Goal: Transaction & Acquisition: Purchase product/service

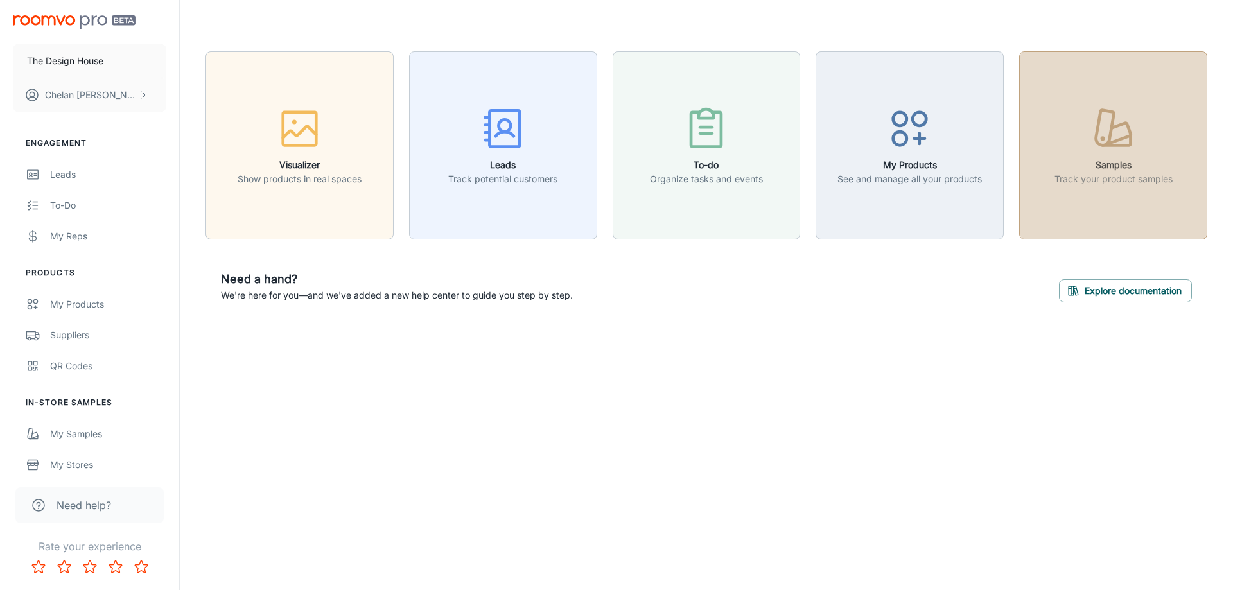
click at [1091, 117] on icon "button" at bounding box center [1113, 129] width 48 height 48
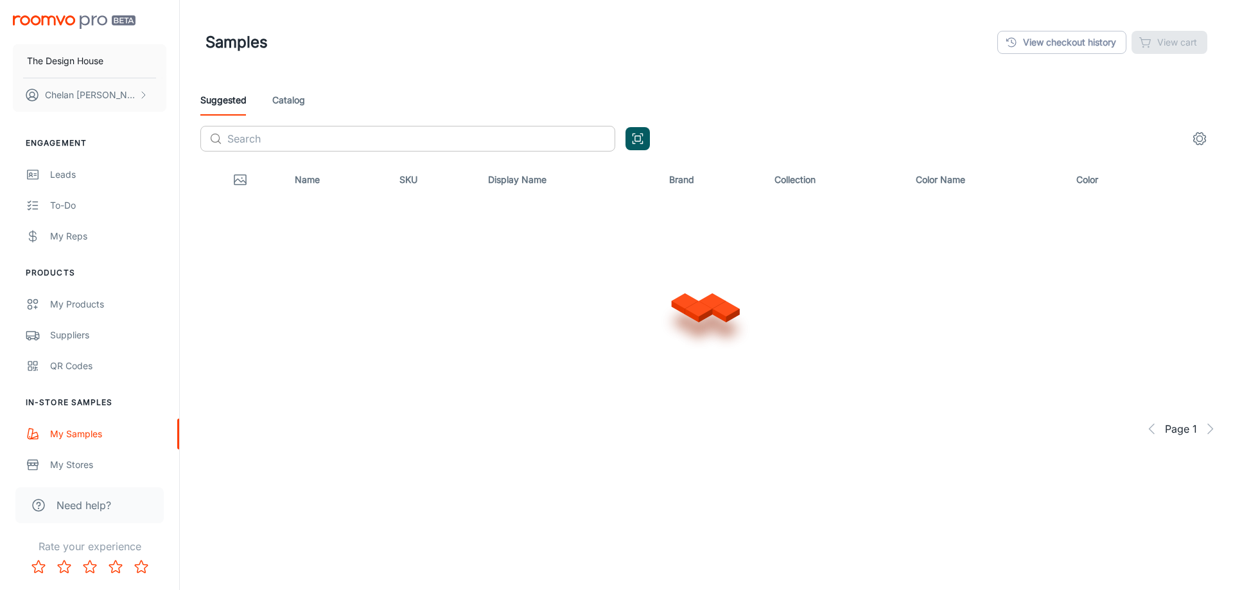
click at [292, 129] on div "Suggested Catalog ​ ​" at bounding box center [706, 123] width 1033 height 77
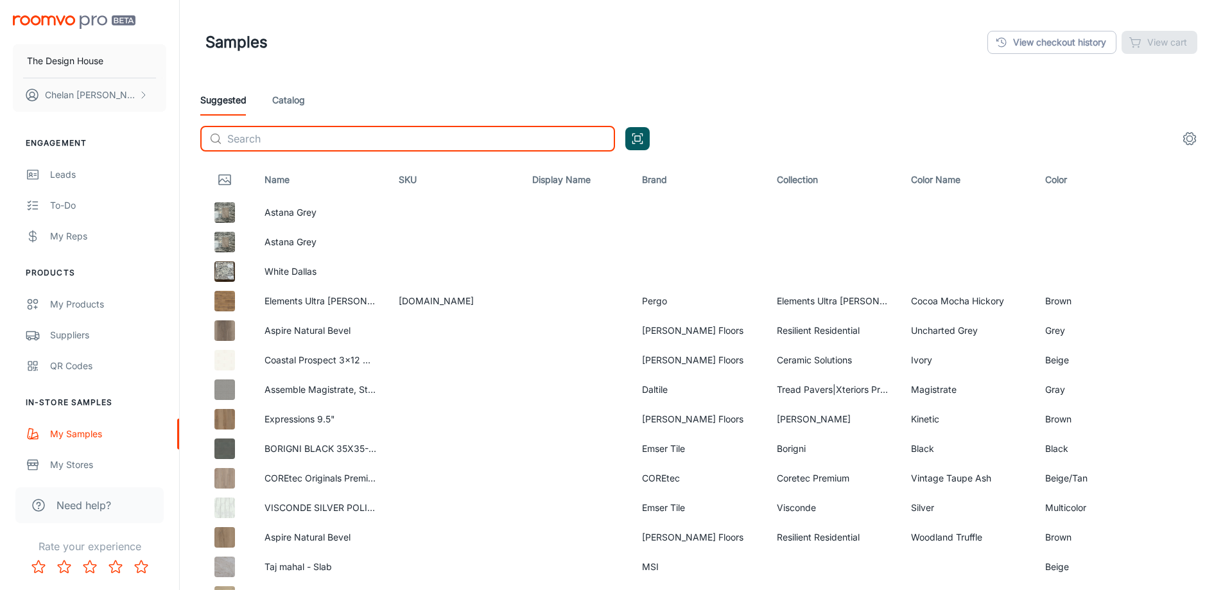
click at [292, 134] on input "text" at bounding box center [421, 139] width 388 height 26
click at [292, 138] on input "text" at bounding box center [421, 139] width 388 height 26
click at [306, 146] on input "text" at bounding box center [421, 139] width 388 height 26
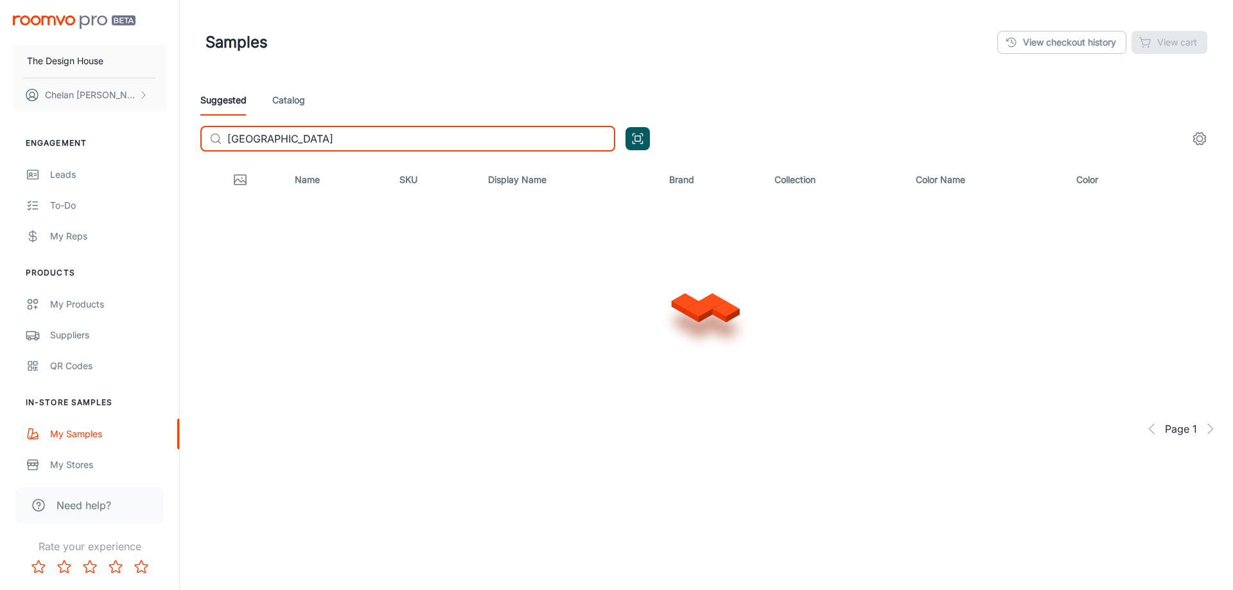
type input "[GEOGRAPHIC_DATA]"
click at [319, 137] on input "[GEOGRAPHIC_DATA]" at bounding box center [421, 139] width 388 height 26
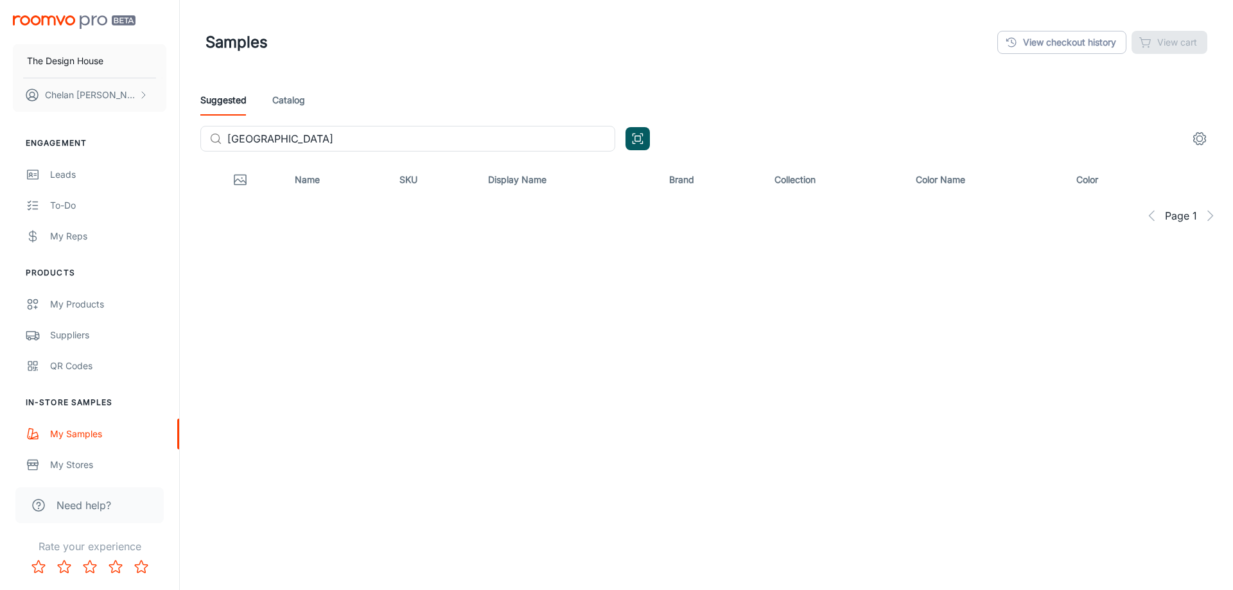
click at [299, 114] on div "Suggested Catalog ​ studio plaza ​" at bounding box center [706, 123] width 1033 height 77
click at [299, 111] on link "Catalog" at bounding box center [288, 100] width 33 height 31
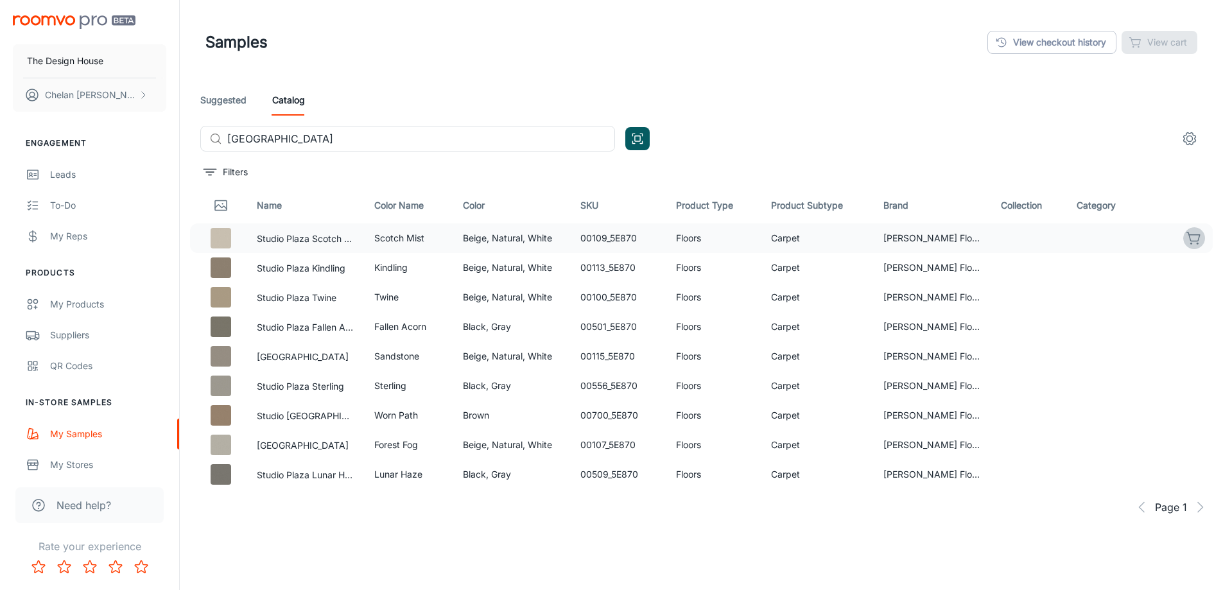
click at [1188, 239] on icon "button" at bounding box center [1194, 238] width 15 height 15
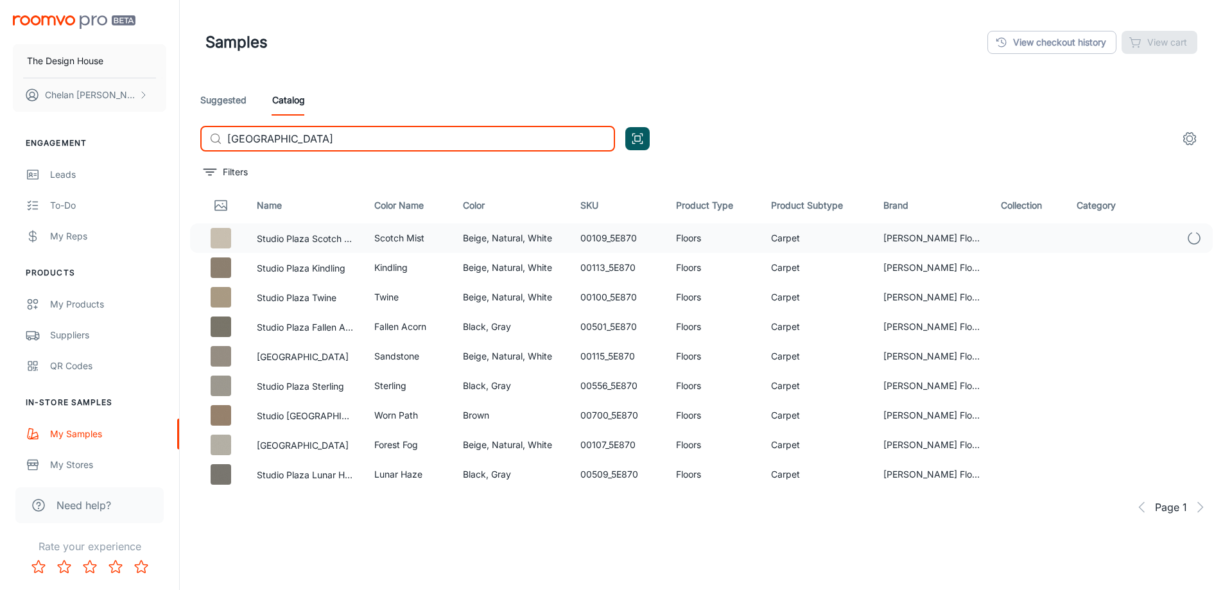
drag, startPoint x: 338, startPoint y: 144, endPoint x: 203, endPoint y: 147, distance: 135.5
click at [203, 147] on div "​ studio plaza ​" at bounding box center [407, 139] width 415 height 26
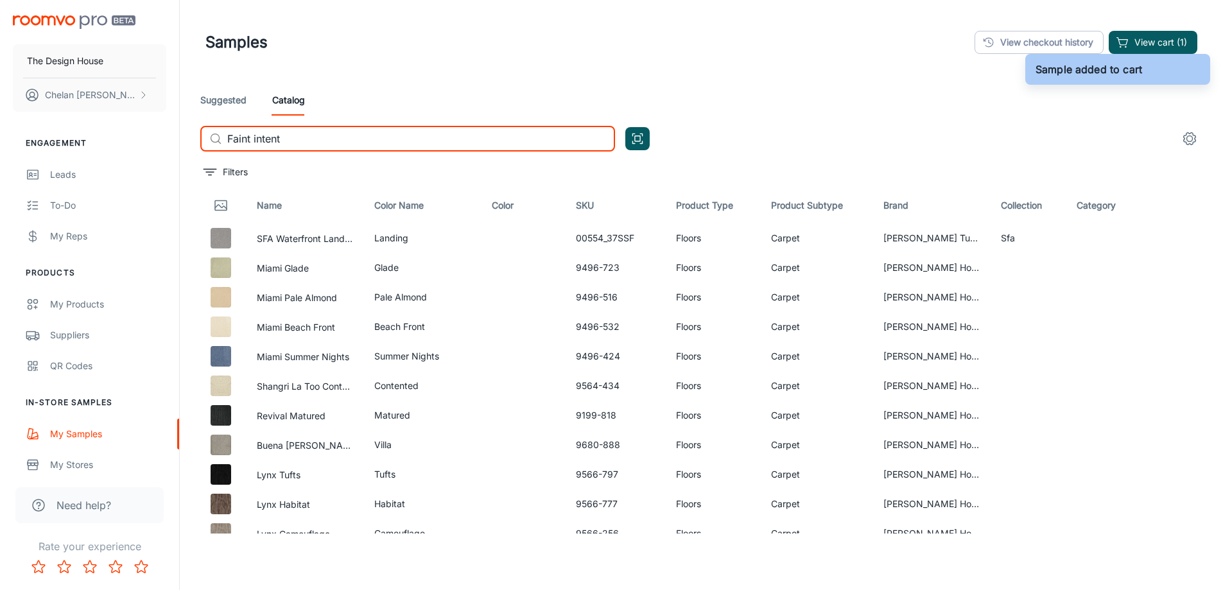
type input "Faint intent"
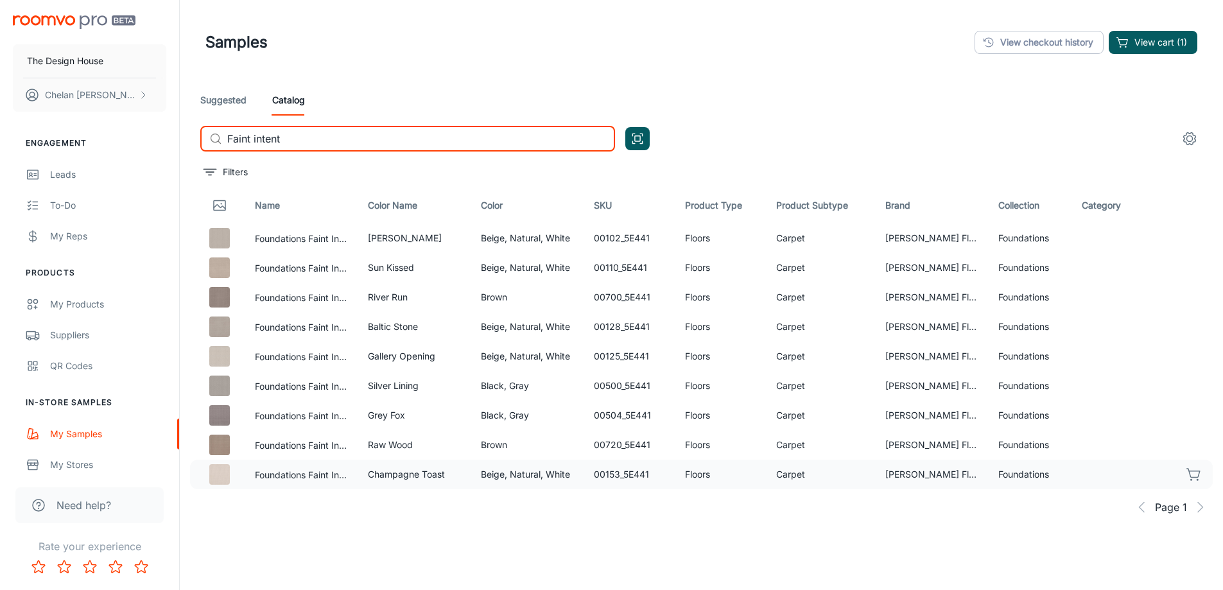
click at [1195, 480] on icon "button" at bounding box center [1194, 474] width 15 height 15
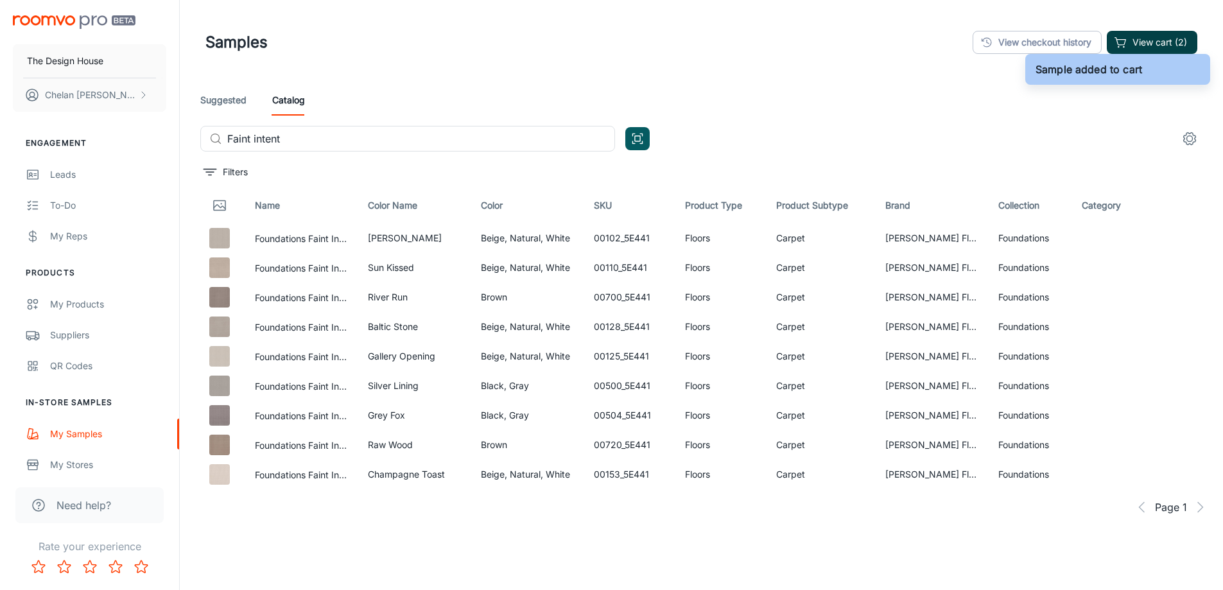
click at [1115, 33] on button "View cart (2)" at bounding box center [1152, 42] width 91 height 23
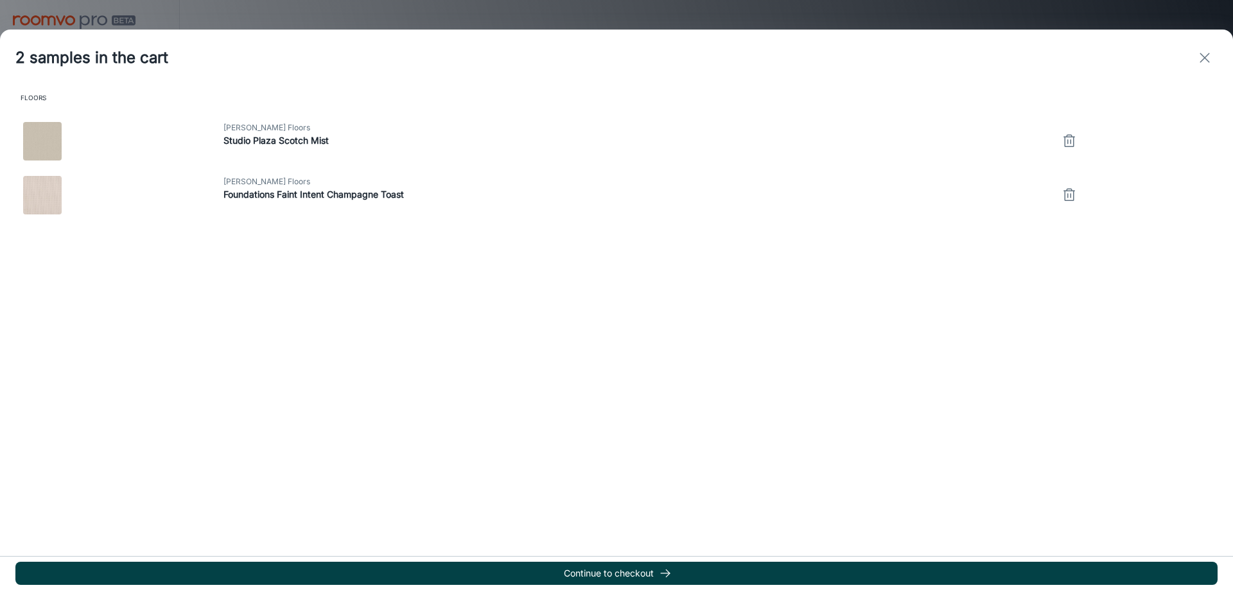
click at [512, 575] on button "Continue to checkout" at bounding box center [616, 573] width 1202 height 23
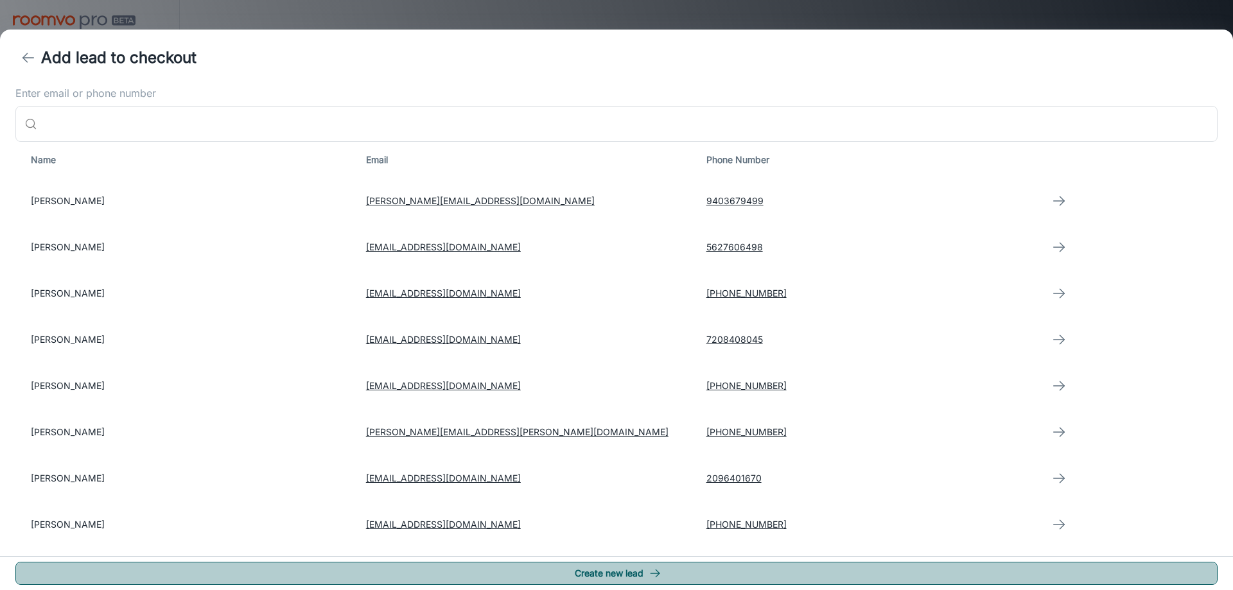
click at [669, 584] on button "Create new lead" at bounding box center [616, 573] width 1202 height 23
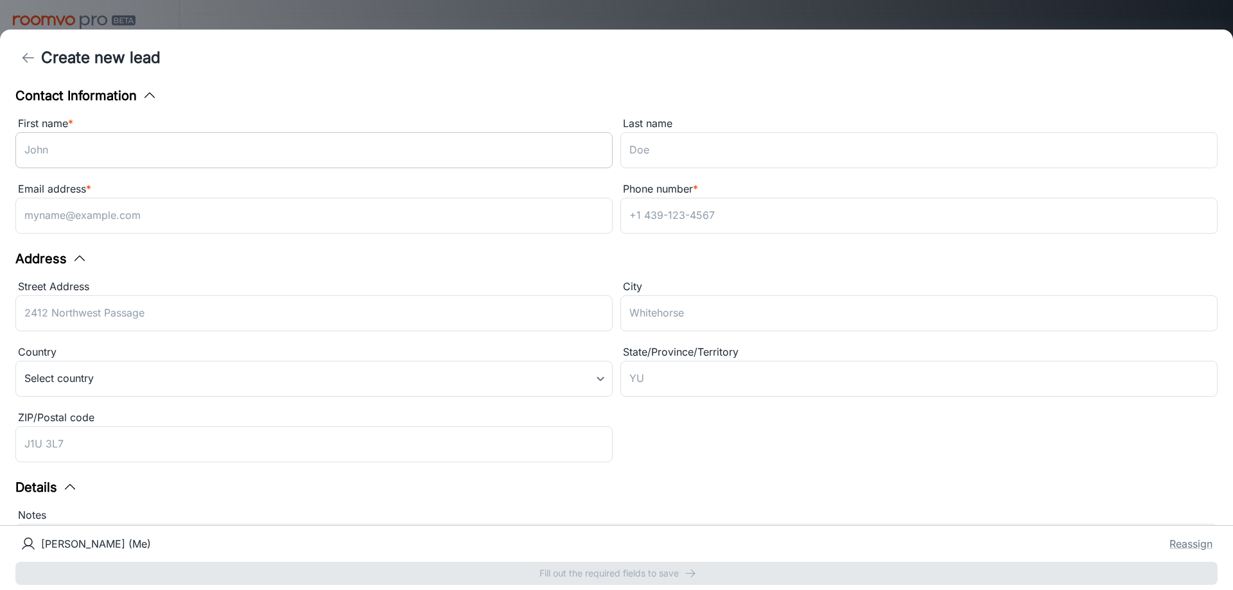
click at [236, 150] on input "First name *" at bounding box center [313, 150] width 597 height 36
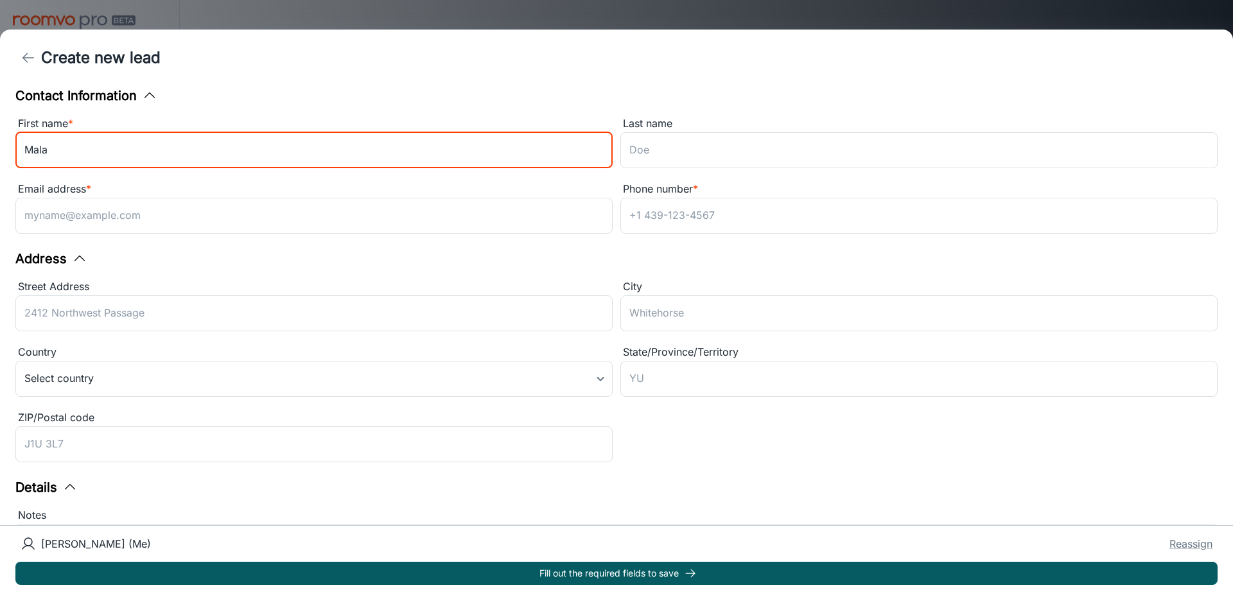
click at [236, 150] on input "Mala" at bounding box center [313, 150] width 597 height 36
type input "Mala"
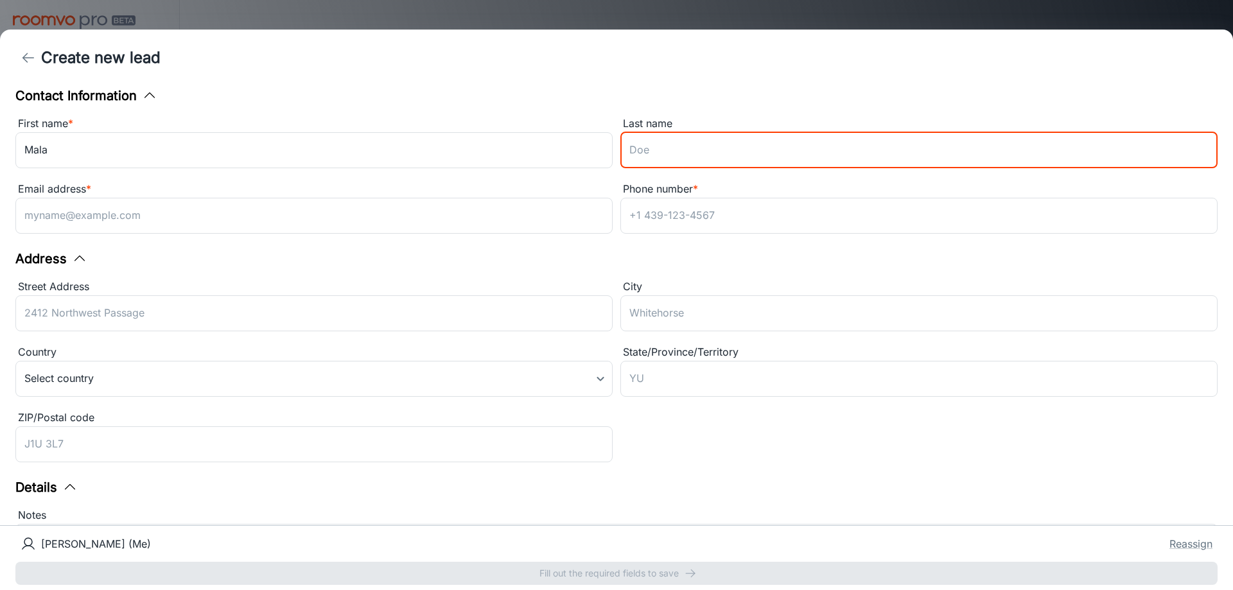
click at [677, 150] on input "Last name" at bounding box center [918, 150] width 597 height 36
type input "Bowdouris"
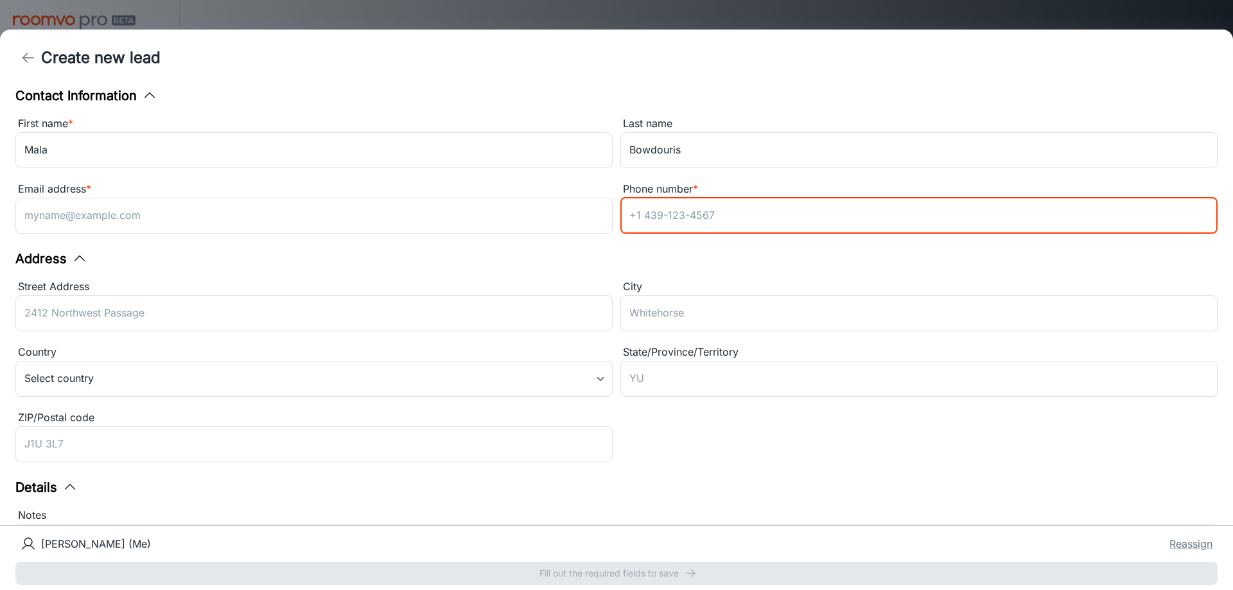
click at [674, 213] on input "Phone number *" at bounding box center [918, 216] width 597 height 36
type input "9404354625"
click at [451, 242] on div "Contact Information First name * Mala ​ Last name Bowdouris ​ Email address * ​…" at bounding box center [616, 305] width 1233 height 439
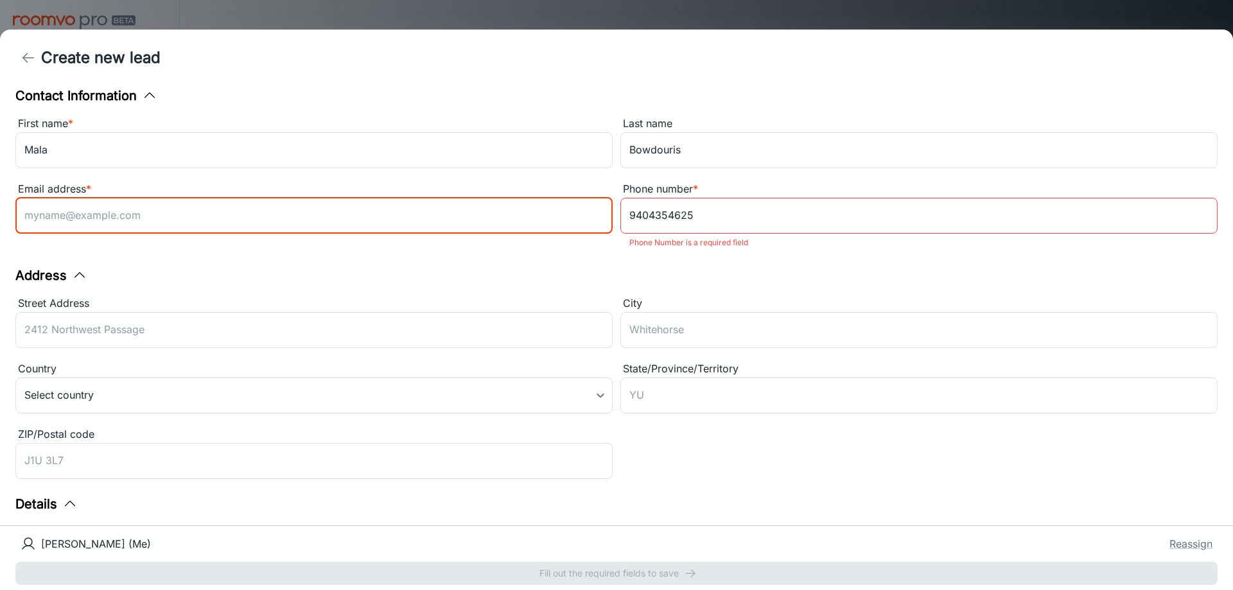
click at [441, 227] on input "Email address *" at bounding box center [313, 216] width 597 height 36
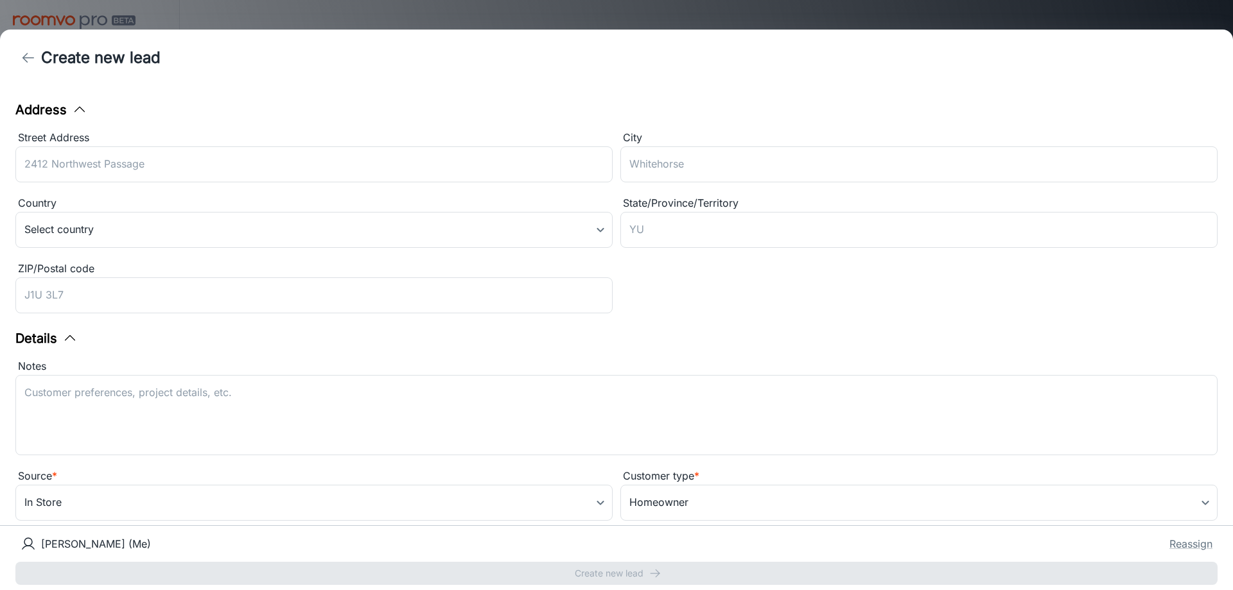
scroll to position [160, 0]
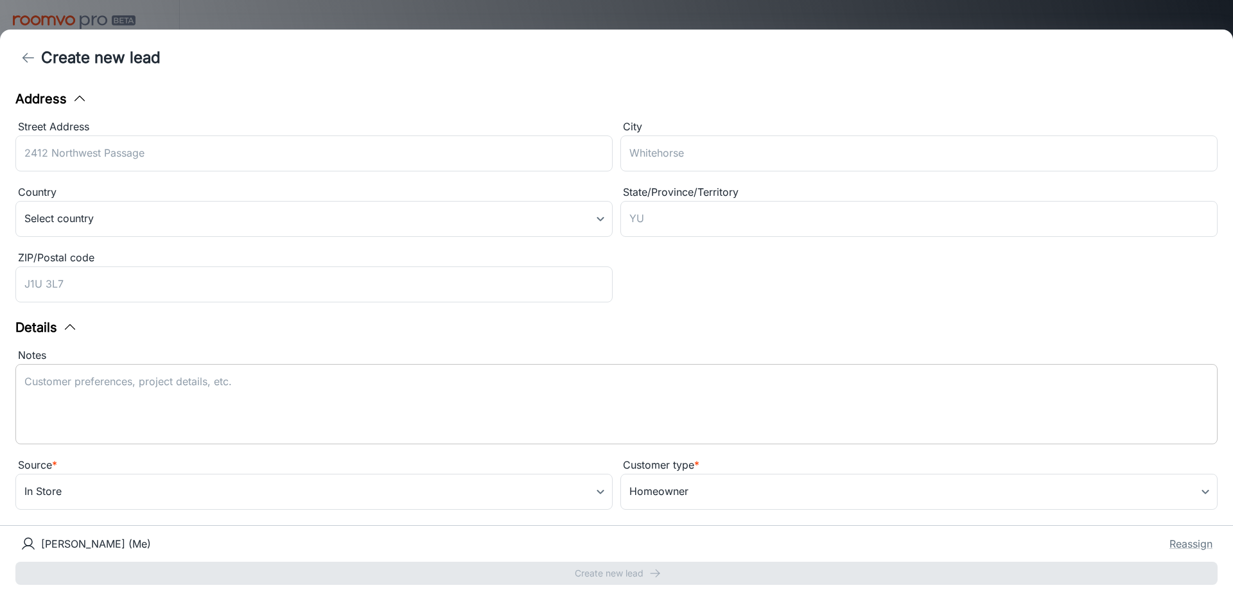
type input "[EMAIL_ADDRESS][DOMAIN_NAME]"
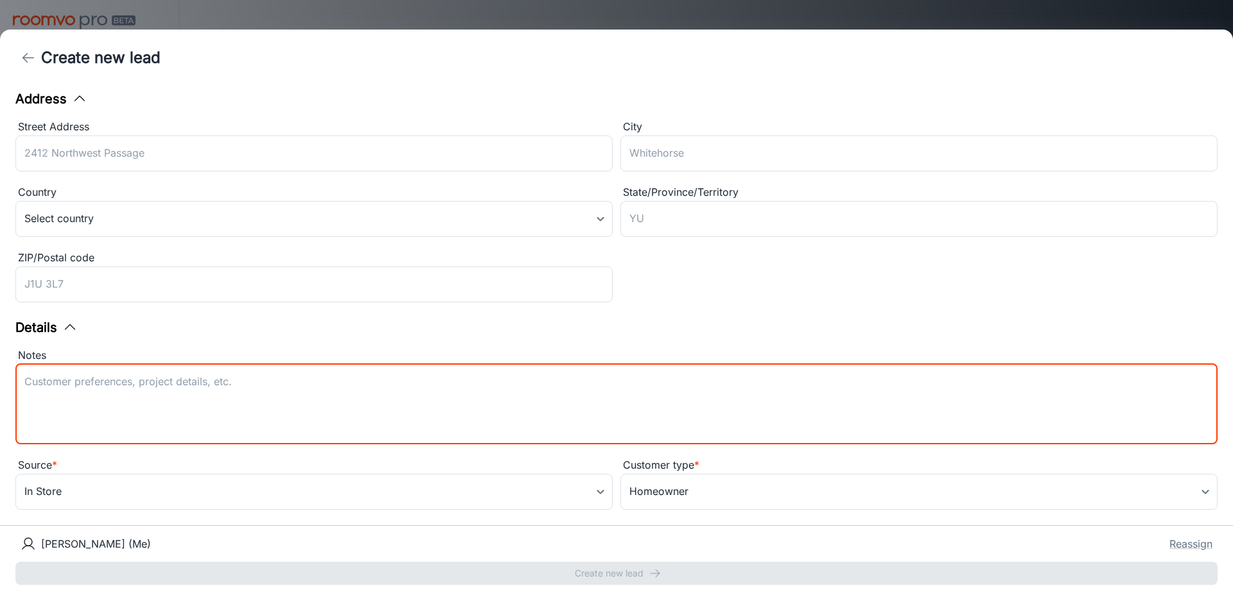
click at [328, 411] on textarea "Notes" at bounding box center [616, 403] width 1184 height 59
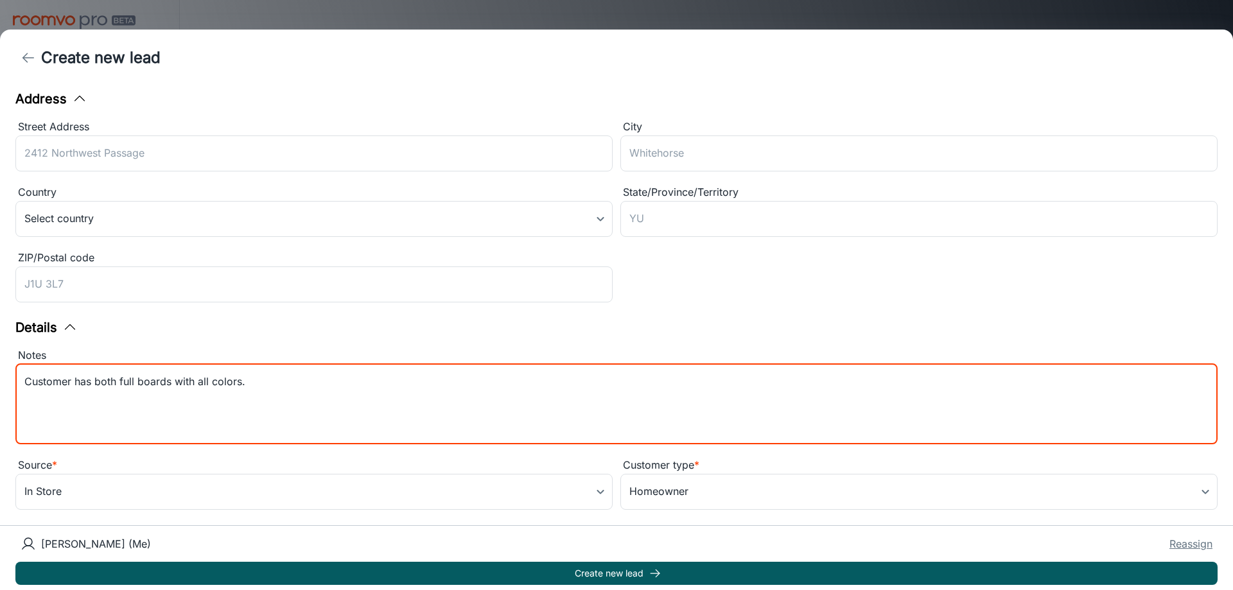
type textarea "Customer has both full boards with all colors."
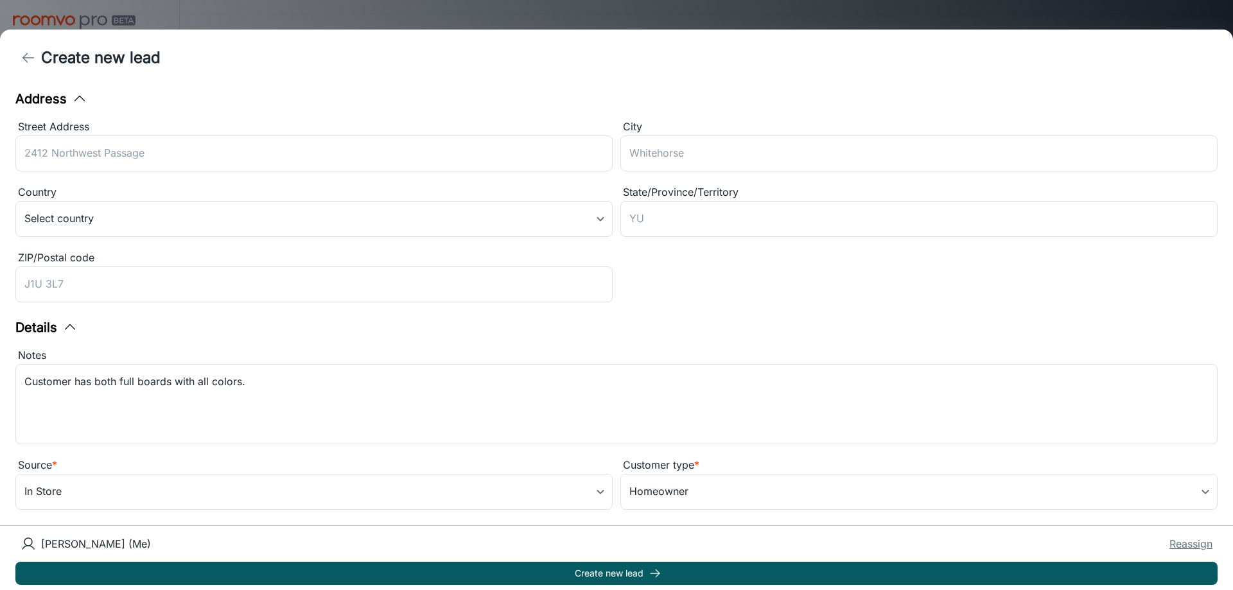
click at [1183, 542] on button "Reassign" at bounding box center [1190, 543] width 43 height 15
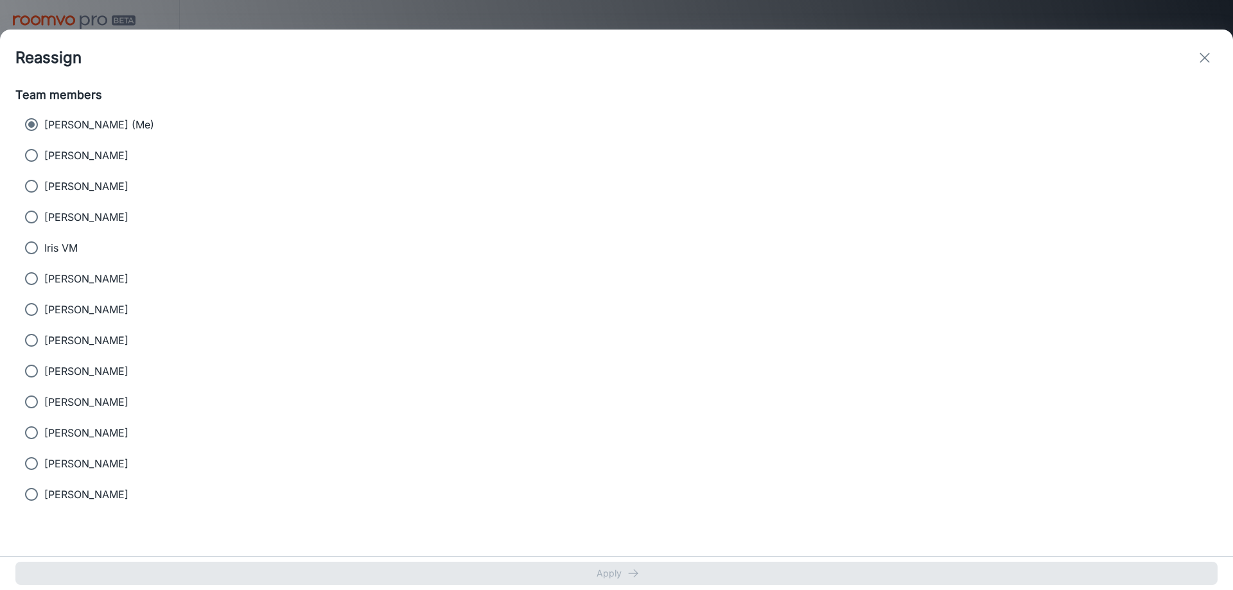
click at [112, 192] on label "[PERSON_NAME]" at bounding box center [608, 186] width 1178 height 26
click at [44, 192] on input "[PERSON_NAME]" at bounding box center [32, 186] width 26 height 26
radio input "true"
radio input "false"
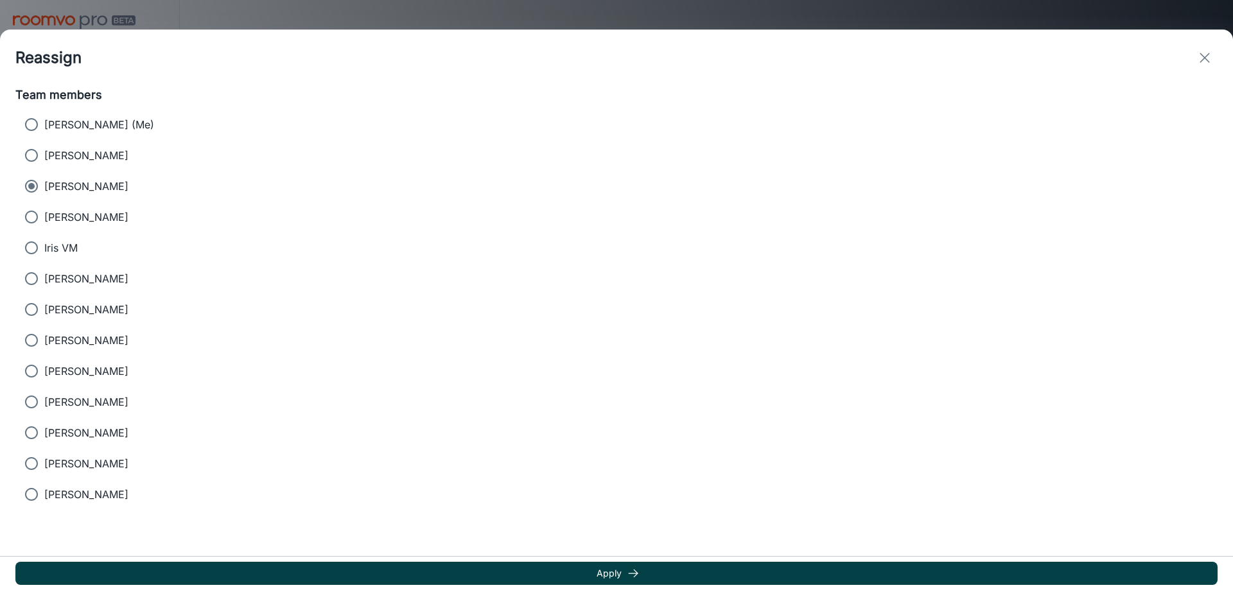
click at [520, 572] on button "Apply" at bounding box center [616, 573] width 1202 height 23
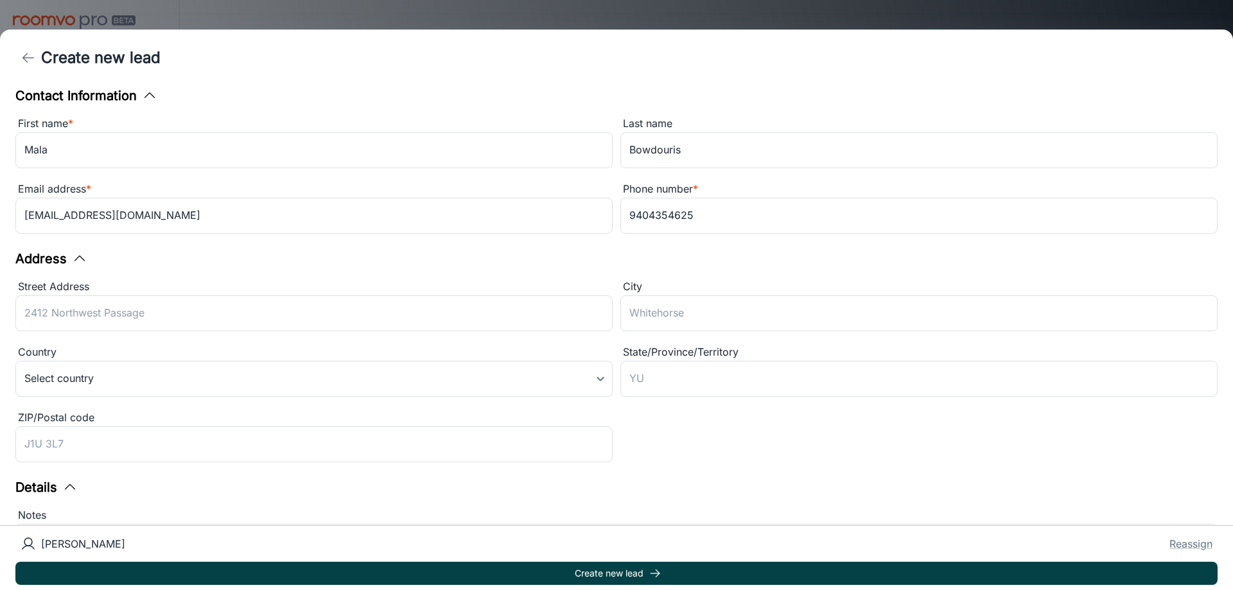
click at [464, 572] on button "Create new lead" at bounding box center [616, 573] width 1202 height 23
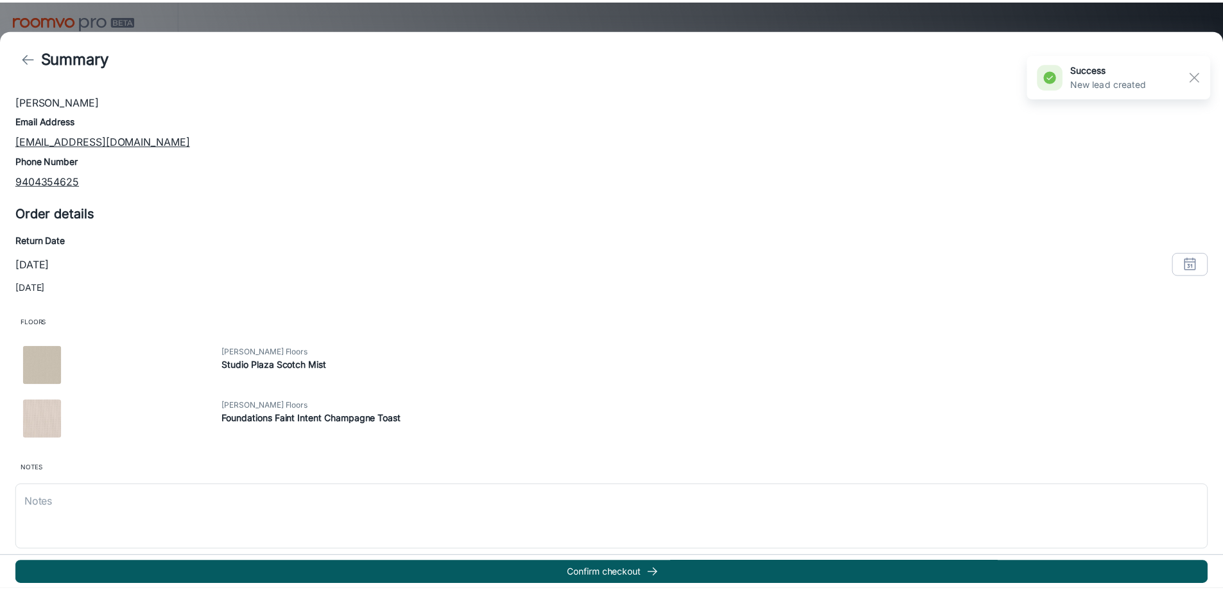
scroll to position [109, 0]
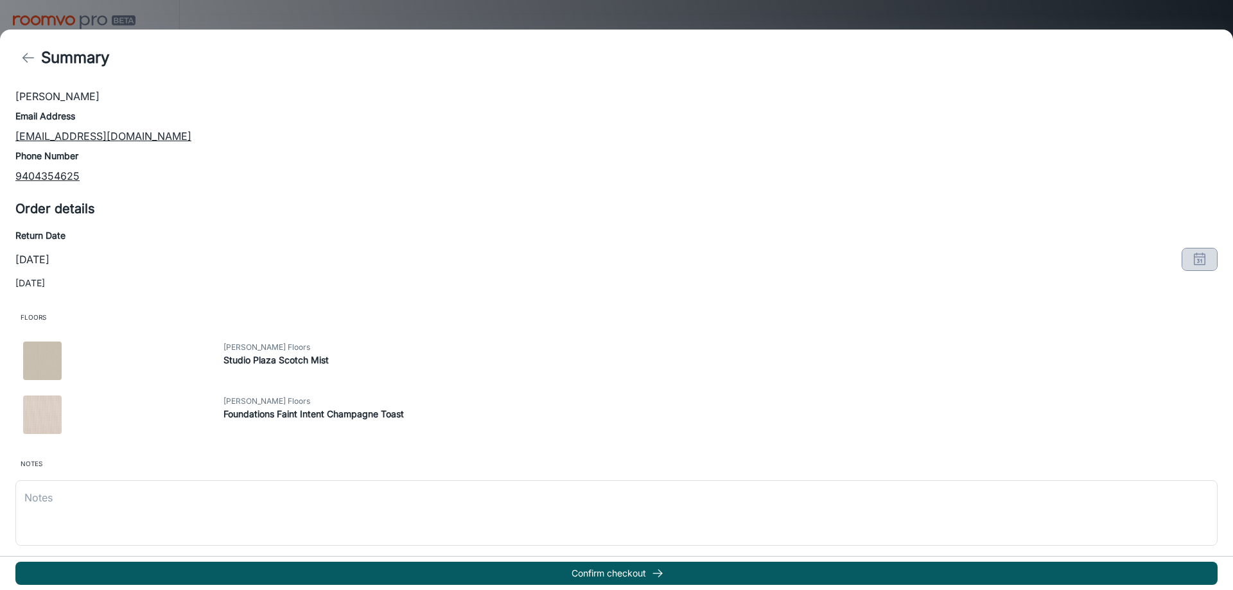
click at [1182, 258] on button "button" at bounding box center [1200, 259] width 36 height 23
click at [1156, 292] on icon "Previous month" at bounding box center [1155, 291] width 4 height 8
drag, startPoint x: 1077, startPoint y: 441, endPoint x: 1166, endPoint y: 471, distance: 93.4
click at [1077, 441] on button "30" at bounding box center [1079, 441] width 23 height 23
click at [1191, 500] on button "OK" at bounding box center [1182, 502] width 41 height 23
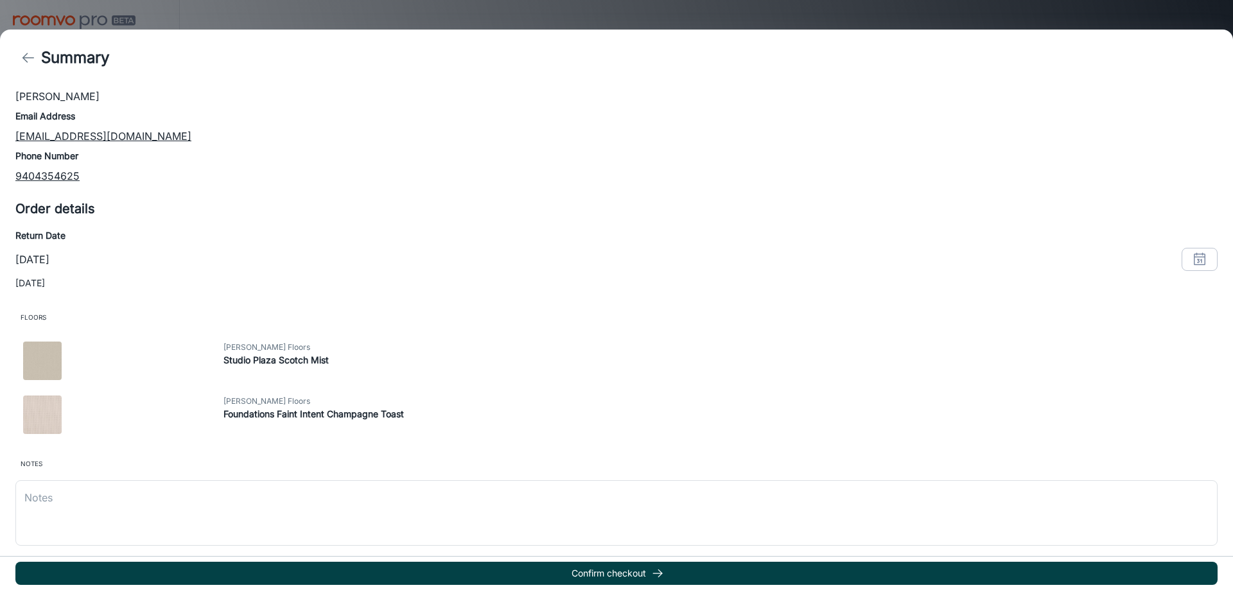
click at [563, 578] on button "Confirm checkout" at bounding box center [616, 573] width 1202 height 23
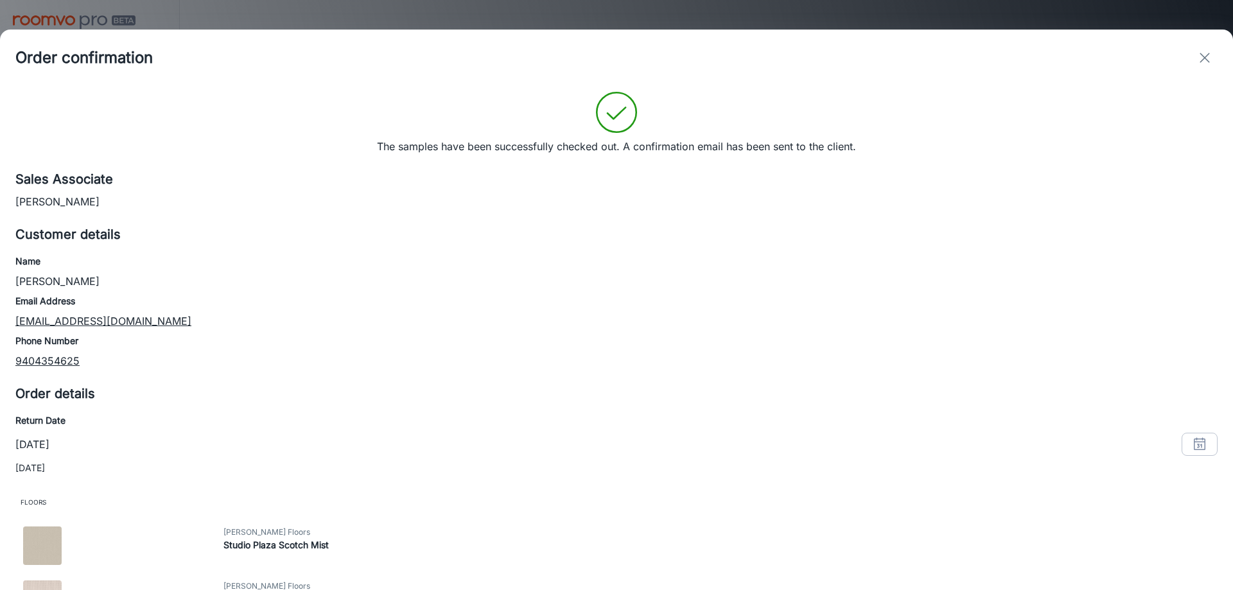
click at [1204, 53] on icon "exit" at bounding box center [1204, 57] width 15 height 15
